Goal: Information Seeking & Learning: Learn about a topic

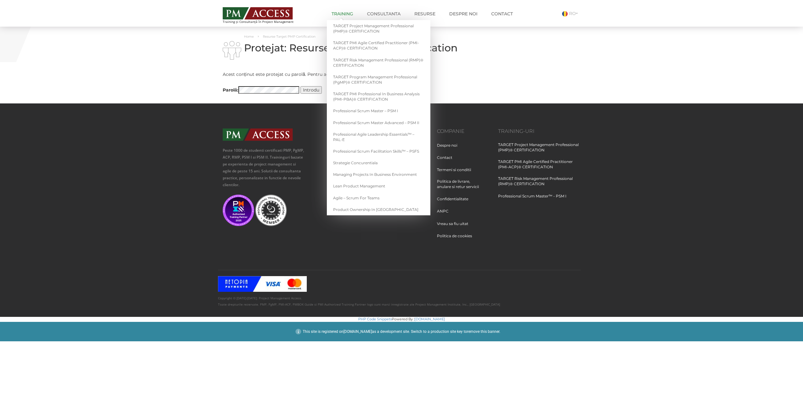
click at [345, 16] on link "Training" at bounding box center [342, 14] width 31 height 13
click at [351, 29] on link "TARGET Project Management Professional (PMP)® CERTIFICATION" at bounding box center [378, 28] width 103 height 17
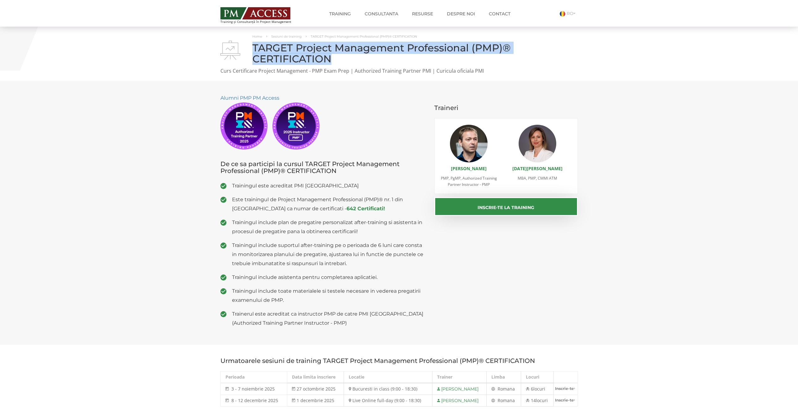
drag, startPoint x: 320, startPoint y: 58, endPoint x: 255, endPoint y: 50, distance: 65.7
click at [255, 50] on h1 "TARGET Project Management Professional (PMP)® CERTIFICATION" at bounding box center [398, 53] width 357 height 22
copy h1 "TARGET Project Management Professional (PMP)® CERTIFICATION"
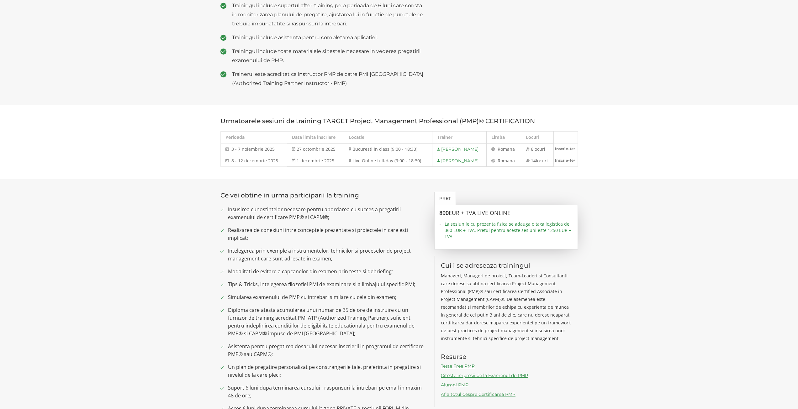
scroll to position [251, 0]
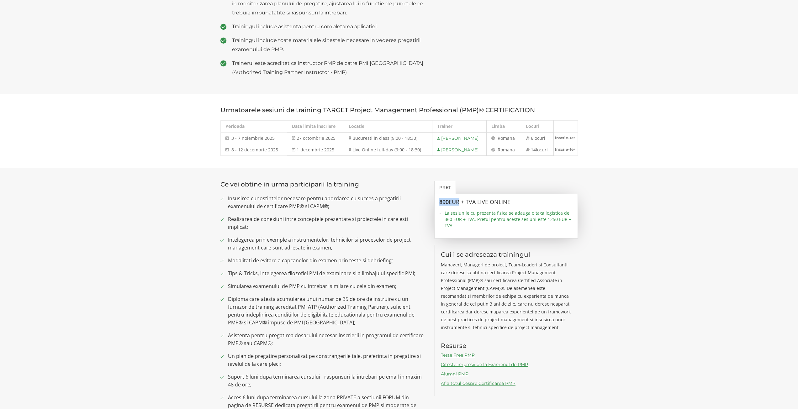
drag, startPoint x: 438, startPoint y: 201, endPoint x: 462, endPoint y: 203, distance: 23.9
click at [462, 203] on div "890 EUR + TVA LIVE ONLINE La sesiunile cu prezenta fizica se adauga o taxa logi…" at bounding box center [506, 216] width 144 height 45
copy h3 "890 EUR"
